Goal: Transaction & Acquisition: Book appointment/travel/reservation

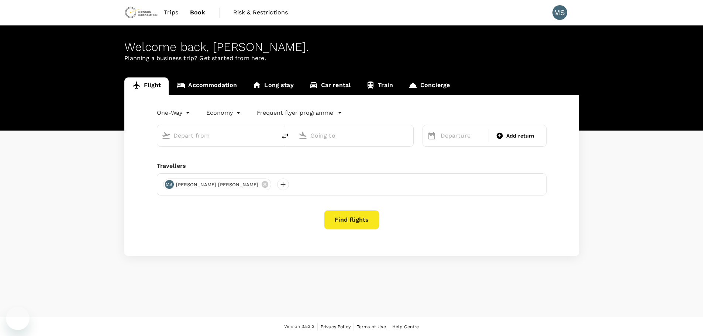
type input "roundtrip"
type input "business"
type input "Comodoro [PERSON_NAME] [PERSON_NAME] Intl (SCL)"
type input "[PERSON_NAME][GEOGRAPHIC_DATA] (PBM)"
